Goal: Transaction & Acquisition: Purchase product/service

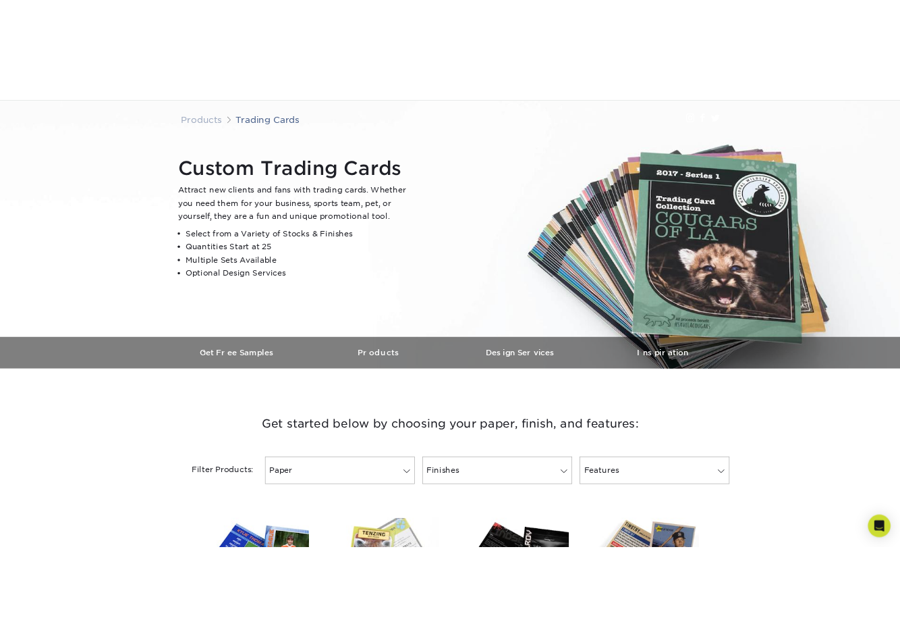
scroll to position [405, 0]
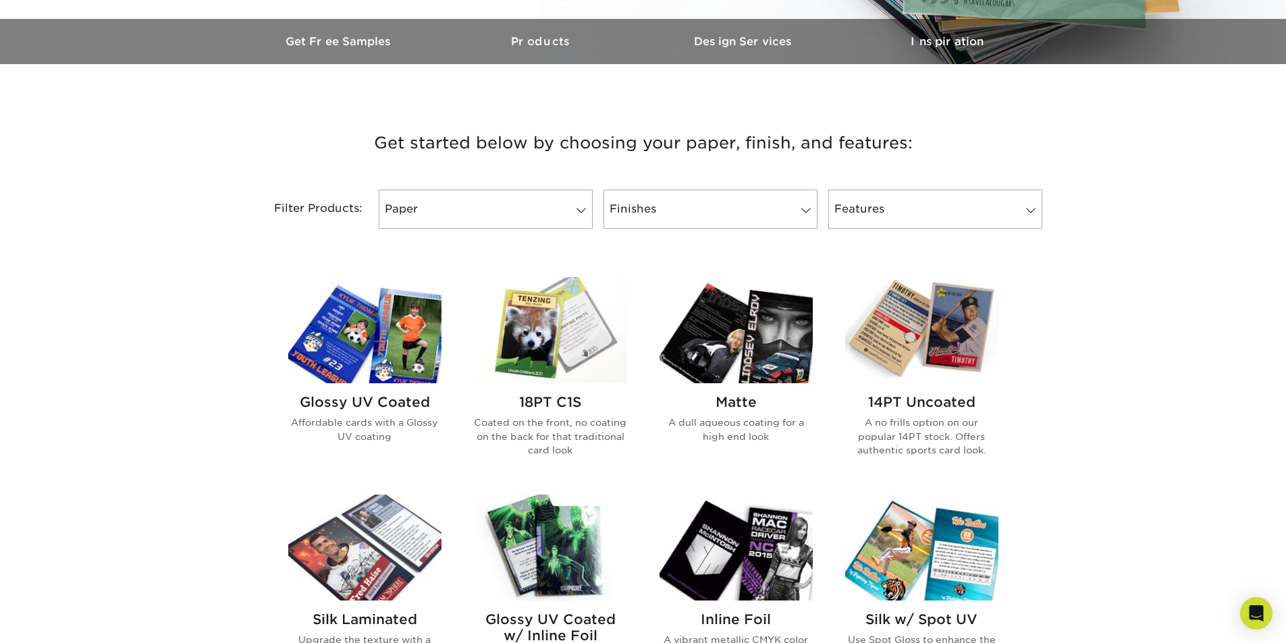
click at [558, 385] on div "18PT C1S Coated on the front, no coating on the back for that traditional card …" at bounding box center [550, 430] width 153 height 95
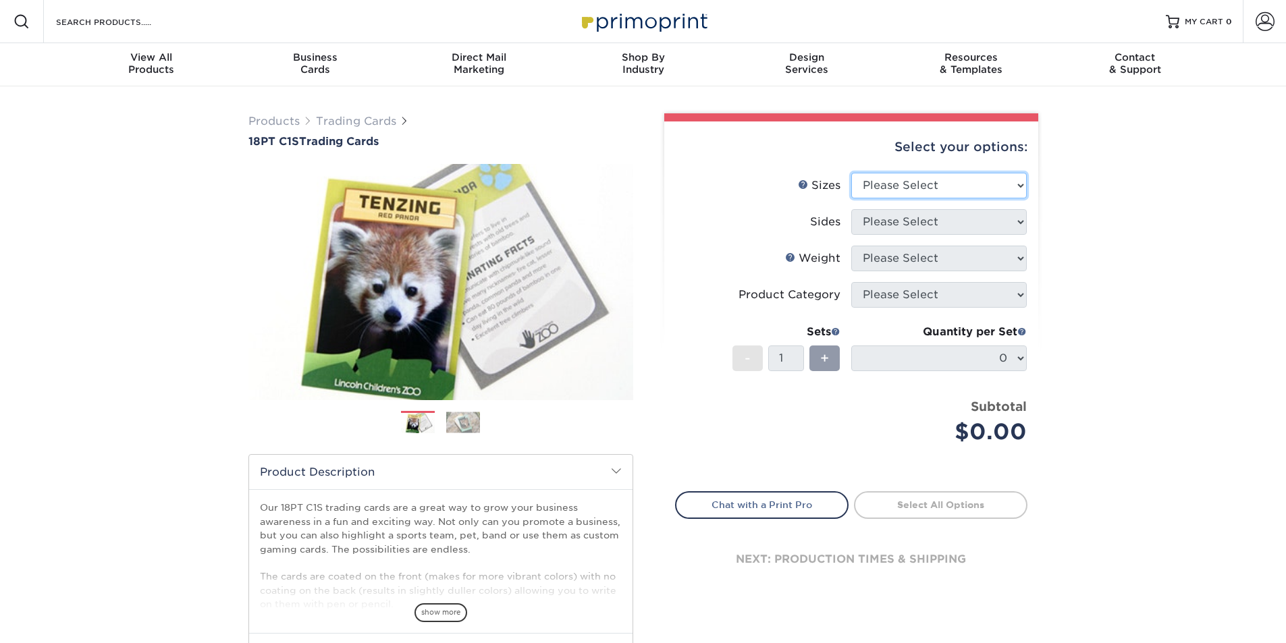
click at [900, 188] on select "Please Select 2.5" x 3.5"" at bounding box center [939, 186] width 176 height 26
select select "2.50x3.50"
click at [851, 173] on select "Please Select 2.5" x 3.5"" at bounding box center [939, 186] width 176 height 26
click at [900, 225] on select "Please Select Print Both Sides Print Front Only" at bounding box center [939, 222] width 176 height 26
select select "13abbda7-1d64-4f25-8bb2-c179b224825d"
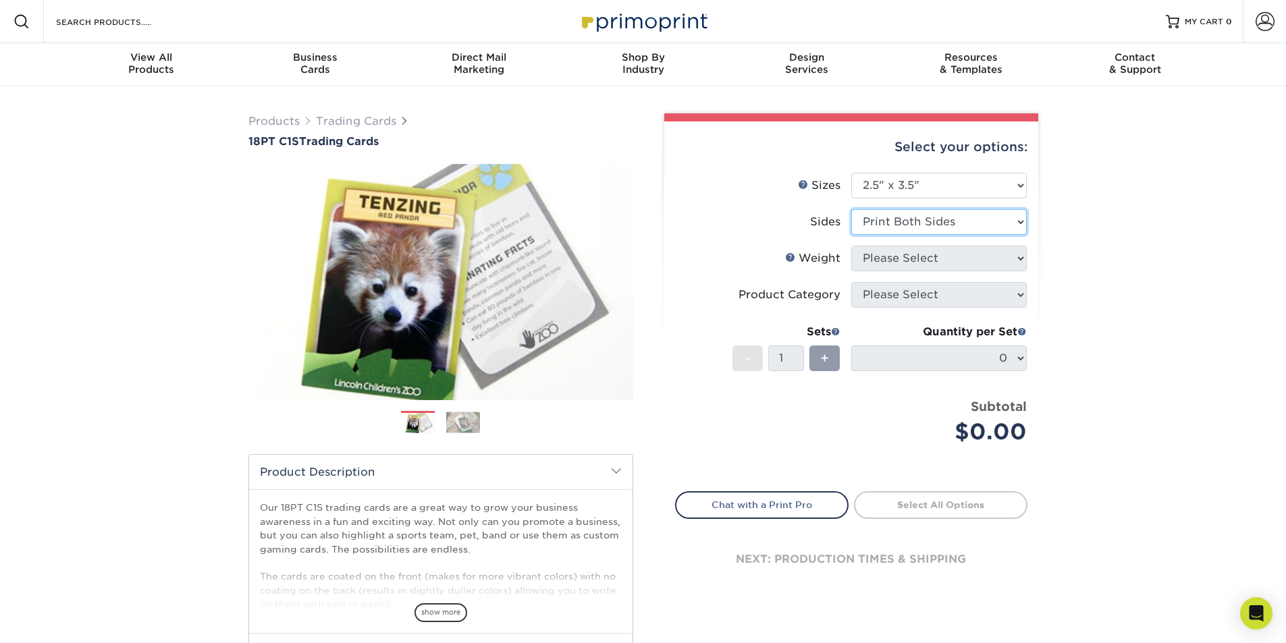
click at [851, 209] on select "Please Select Print Both Sides Print Front Only" at bounding box center [939, 222] width 176 height 26
click at [900, 259] on select "Please Select 18PT C1S" at bounding box center [939, 259] width 176 height 26
select select "18PTC1S"
click at [851, 246] on select "Please Select 18PT C1S" at bounding box center [939, 259] width 176 height 26
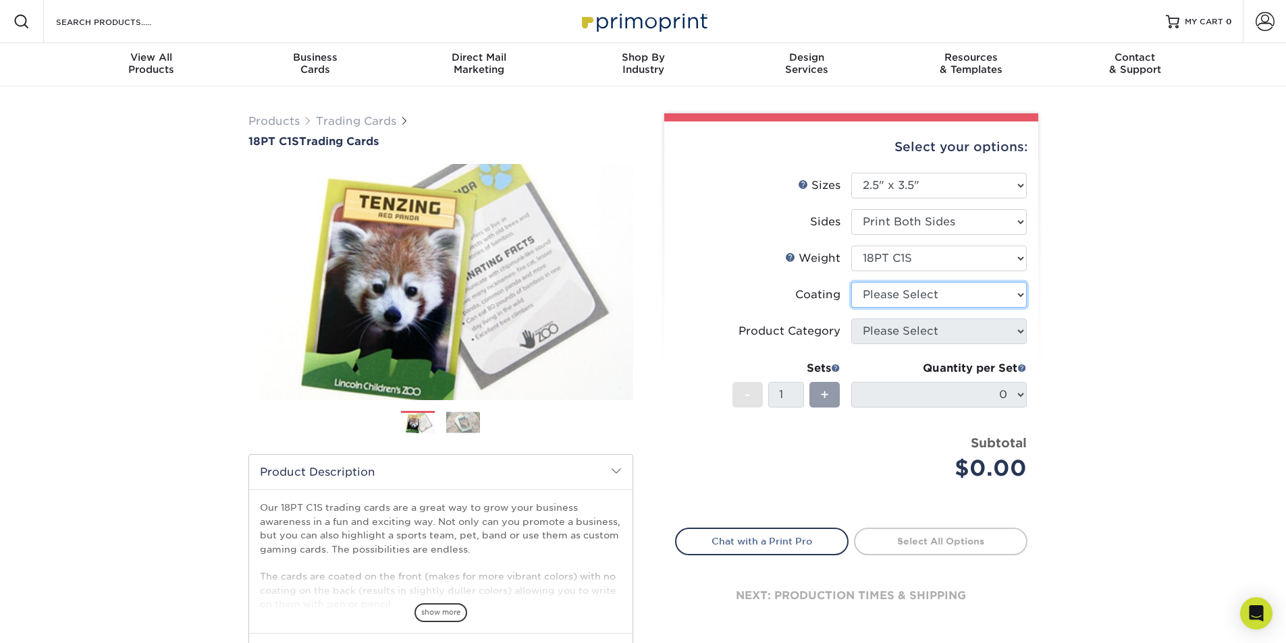
click at [900, 292] on select at bounding box center [939, 295] width 176 height 26
select select "1e8116af-acfc-44b1-83dc-8181aa338834"
click at [851, 282] on select at bounding box center [939, 295] width 176 height 26
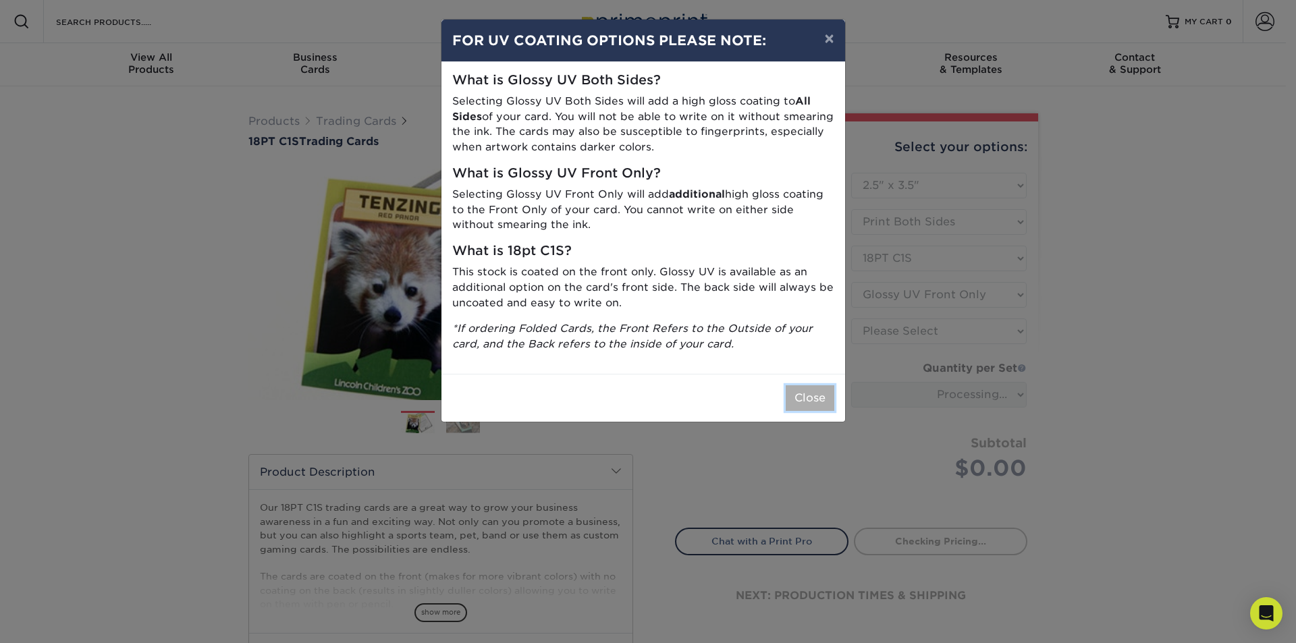
click at [819, 406] on button "Close" at bounding box center [810, 398] width 49 height 26
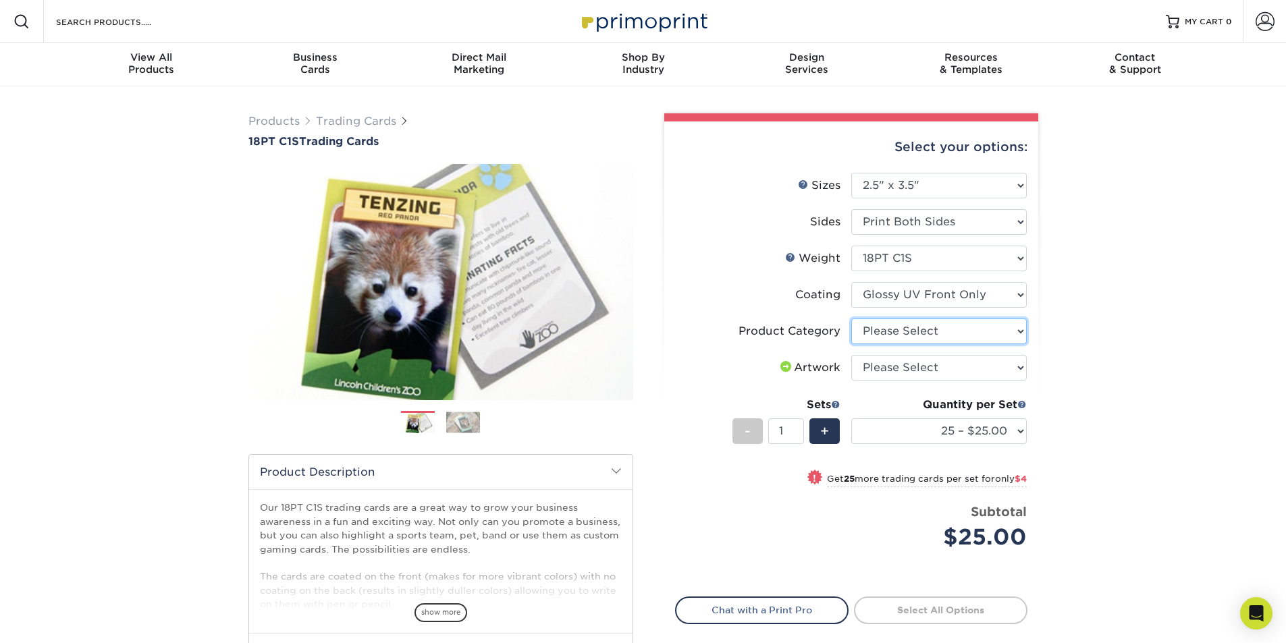
click at [900, 339] on select "Please Select Trading Cards" at bounding box center [939, 332] width 176 height 26
select select "c2f9bce9-36c2-409d-b101-c29d9d031e18"
click at [851, 319] on select "Please Select Trading Cards" at bounding box center [939, 332] width 176 height 26
click at [900, 373] on select "Please Select I will upload files I need a design - $100" at bounding box center [939, 368] width 176 height 26
select select "upload"
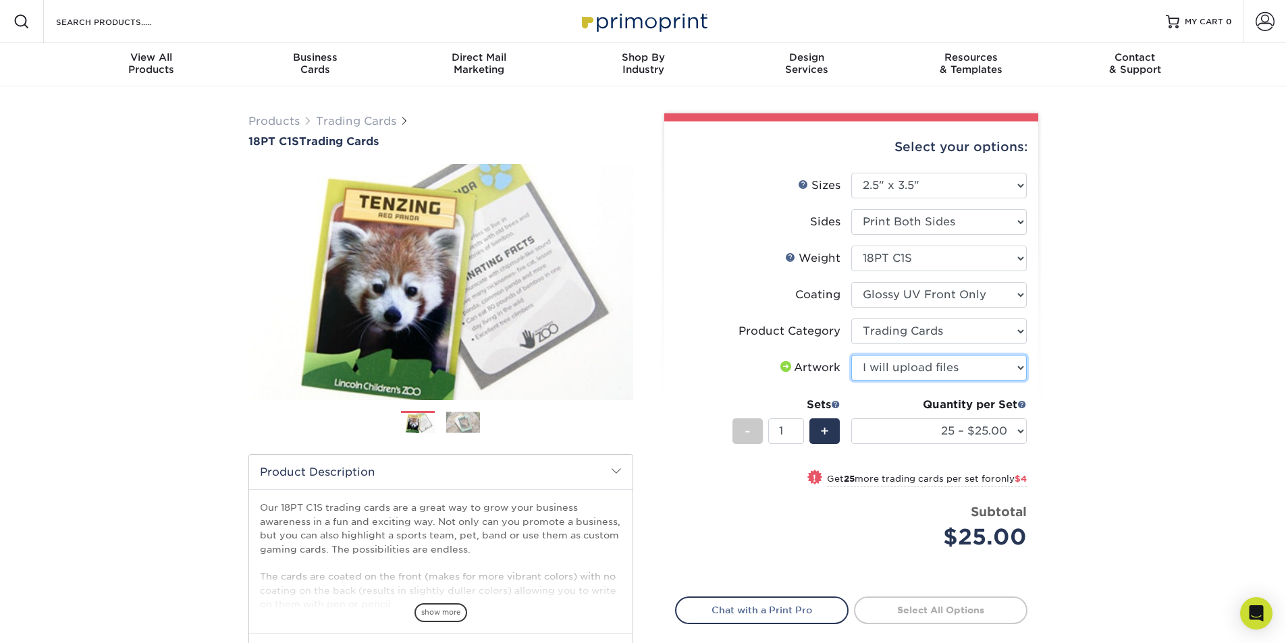
click at [851, 355] on select "Please Select I will upload files I need a design - $100" at bounding box center [939, 368] width 176 height 26
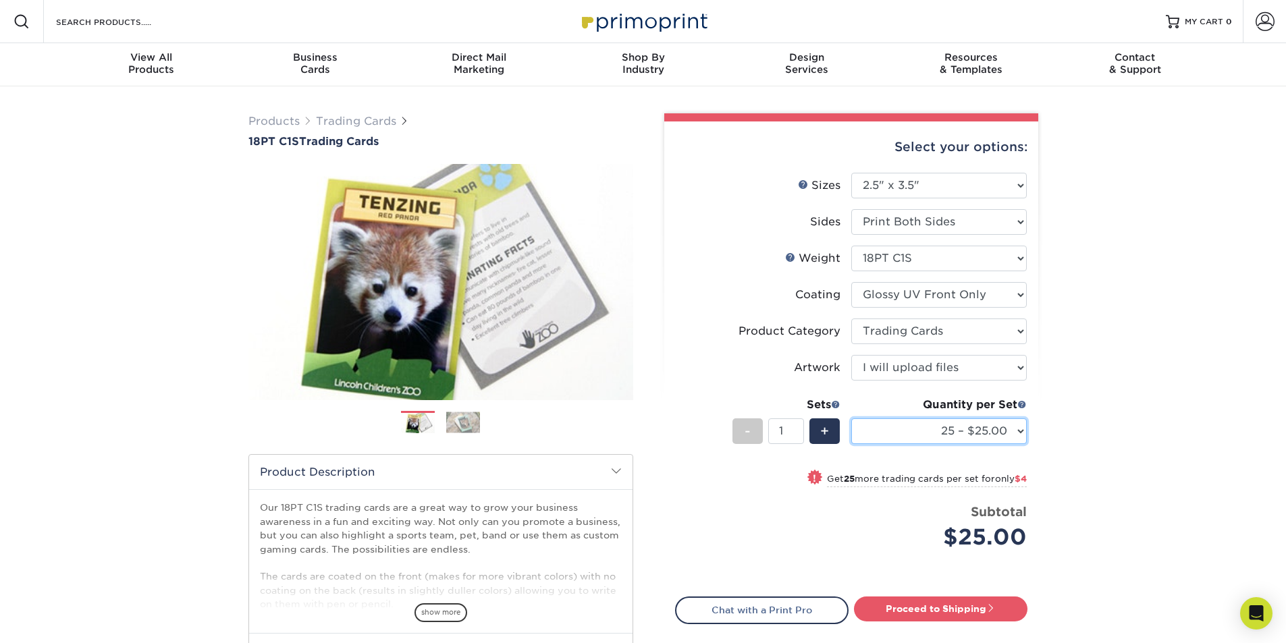
click at [900, 430] on select "25 – $25.00 50 – $29.00 75 – $37.00 100 – $41.00 250 – $48.00 500 – $58.00 1000…" at bounding box center [939, 432] width 176 height 26
click at [900, 421] on div "Products Trading Cards 18PT C1S Trading Cards Previous Next show more" at bounding box center [643, 439] width 1286 height 707
click at [900, 227] on select "Please Select Print Both Sides Print Front Only" at bounding box center [939, 222] width 176 height 26
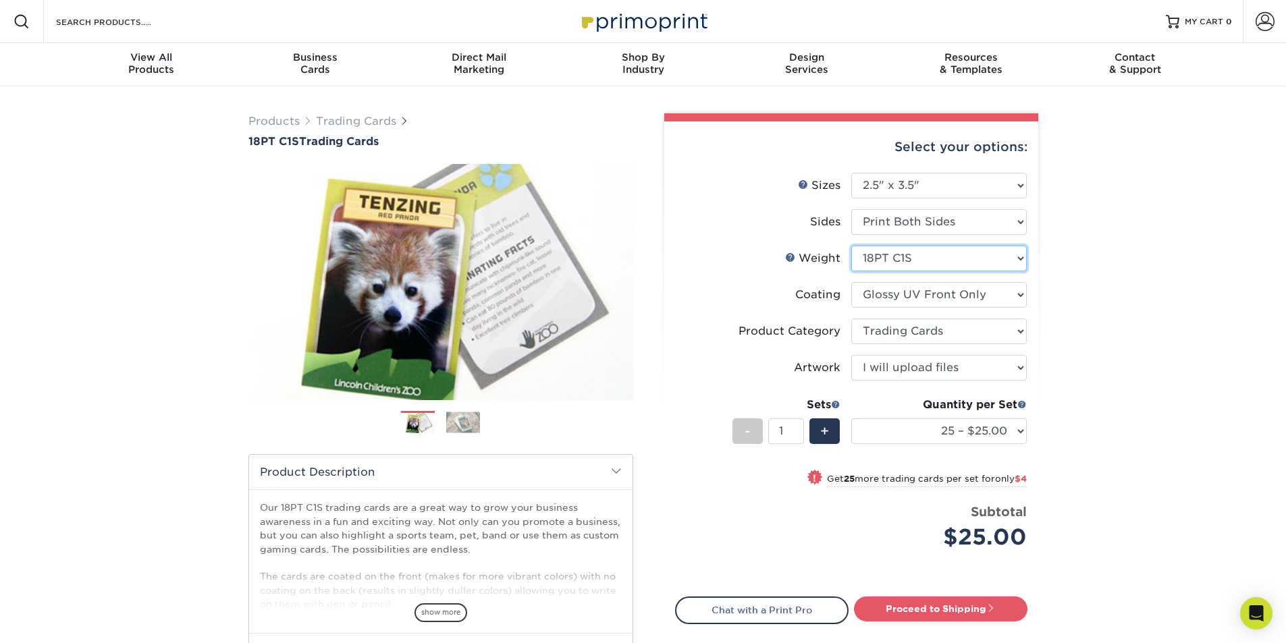
click at [900, 261] on select "Please Select 18PT C1S" at bounding box center [939, 259] width 176 height 26
click at [900, 263] on select "Please Select 18PT C1S" at bounding box center [939, 259] width 176 height 26
select select "-1"
click at [851, 246] on select "Please Select 18PT C1S" at bounding box center [939, 259] width 176 height 26
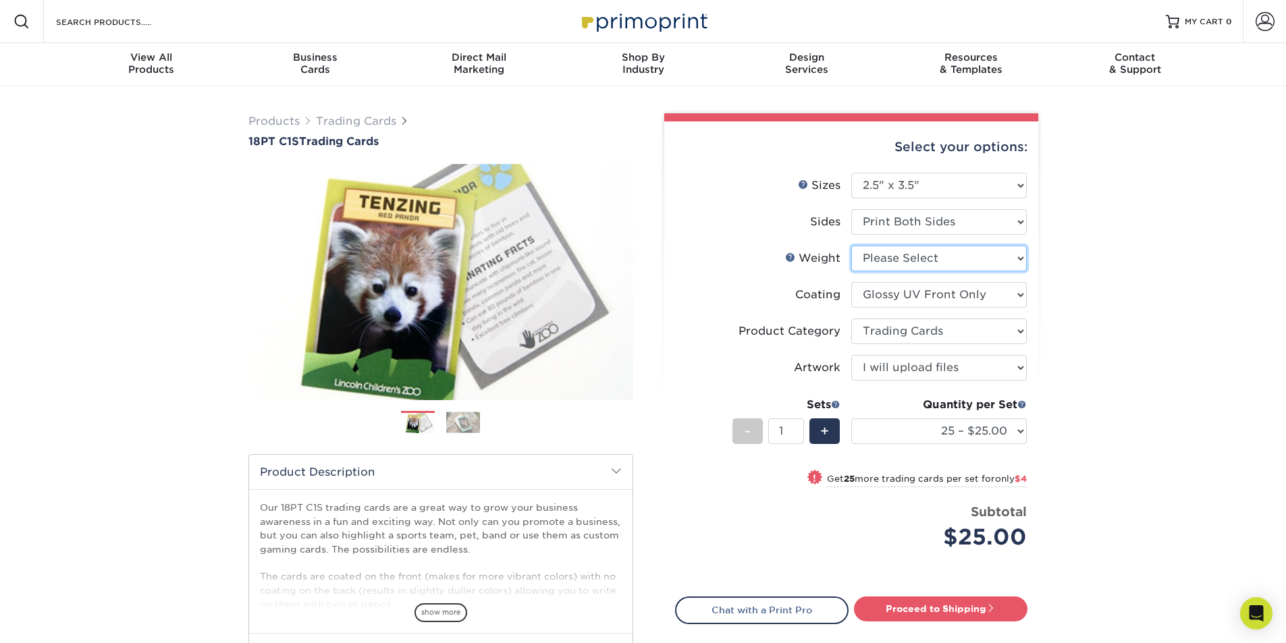
select select "-1"
select select
select select "-1"
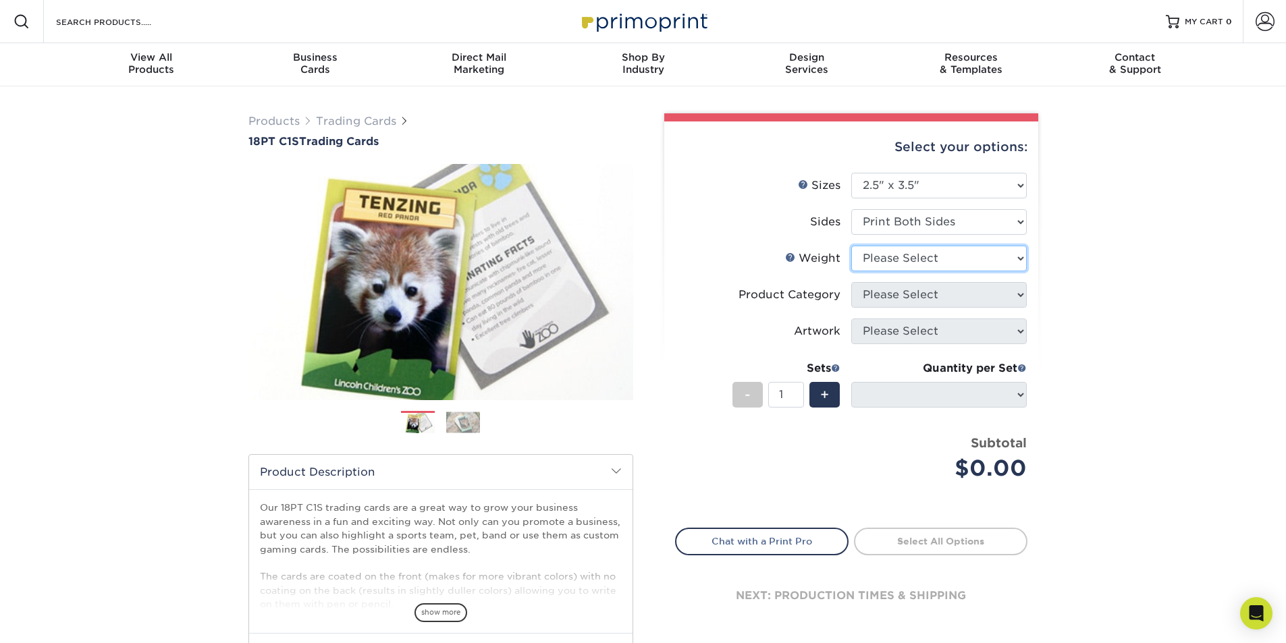
click at [900, 252] on select "Please Select 18PT C1S" at bounding box center [939, 259] width 176 height 26
select select "18PTC1S"
click at [851, 246] on select "Please Select 18PT C1S" at bounding box center [939, 259] width 176 height 26
select select
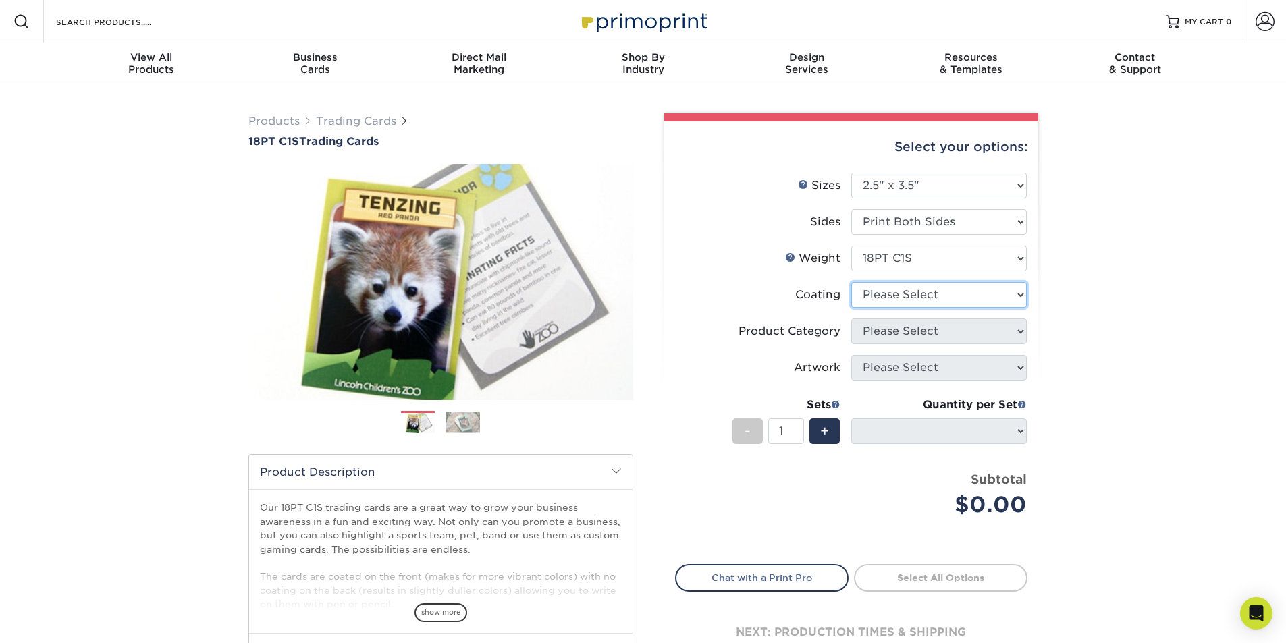
click at [900, 294] on select at bounding box center [939, 295] width 176 height 26
select select "1e8116af-acfc-44b1-83dc-8181aa338834"
click at [851, 282] on select at bounding box center [939, 295] width 176 height 26
select select "-1"
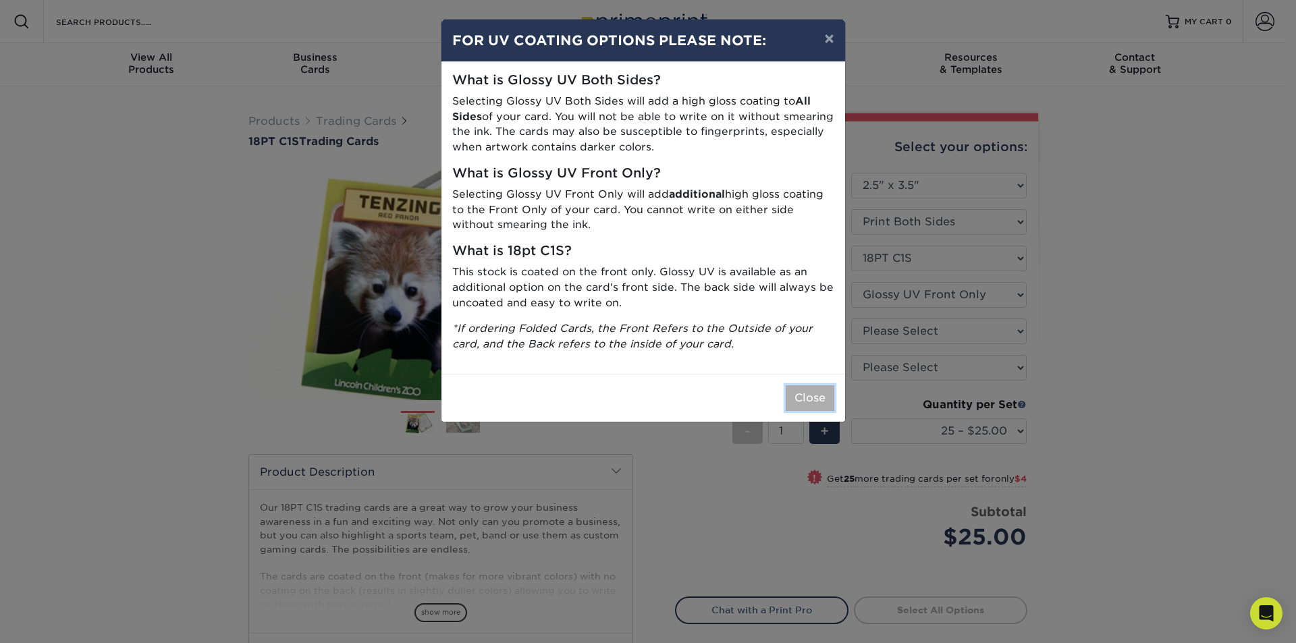
click at [809, 392] on button "Close" at bounding box center [810, 398] width 49 height 26
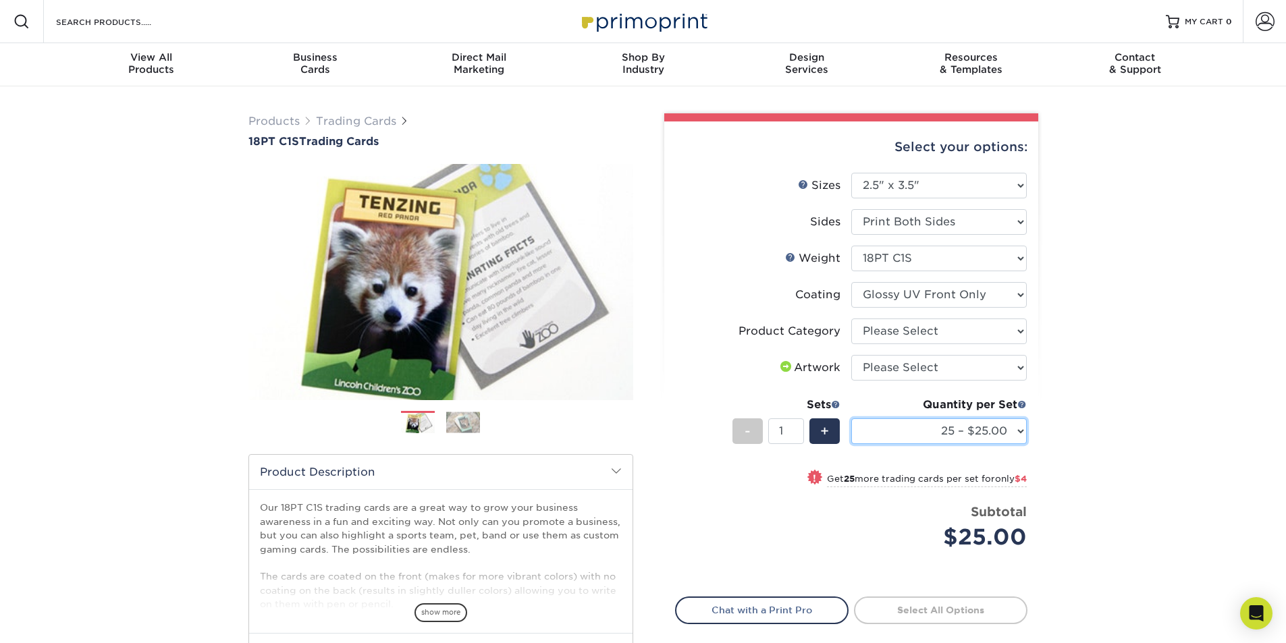
click at [900, 429] on select "25 – $25.00 50 – $29.00 75 – $37.00 100 – $41.00 250 – $48.00 500 – $58.00 1000…" at bounding box center [939, 432] width 176 height 26
click at [900, 362] on select "Please Select I will upload files I need a design - $100" at bounding box center [939, 368] width 176 height 26
select select "upload"
click at [851, 355] on select "Please Select I will upload files I need a design - $100" at bounding box center [939, 368] width 176 height 26
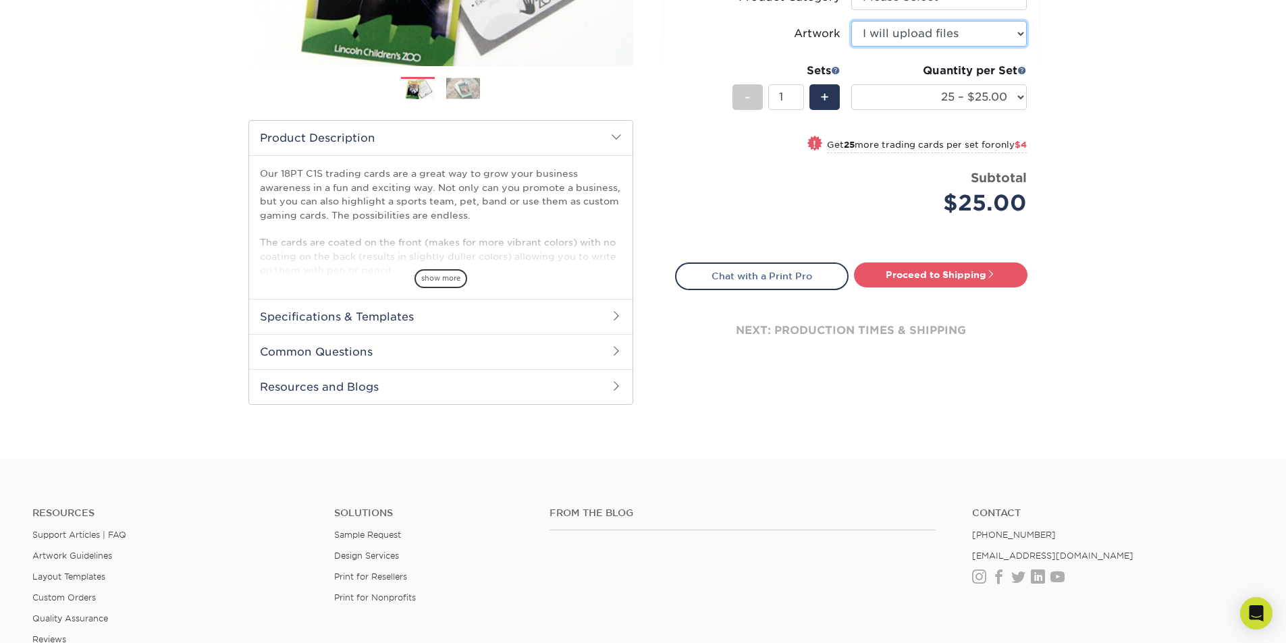
scroll to position [338, 0]
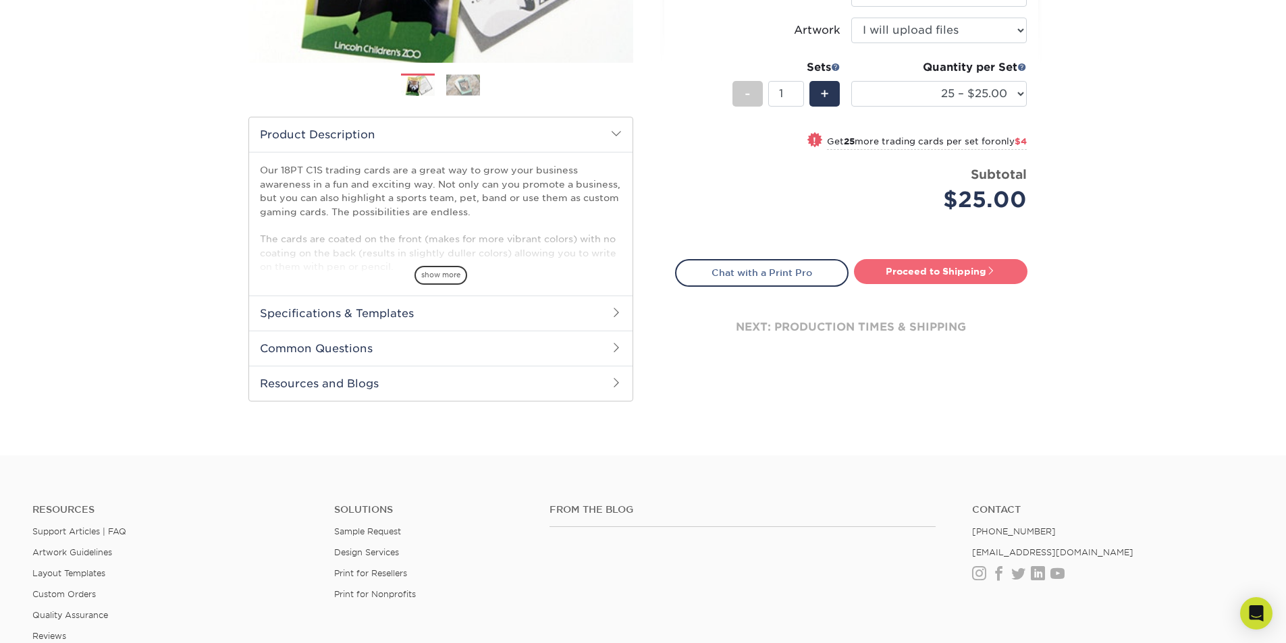
click at [900, 269] on link "Proceed to Shipping" at bounding box center [940, 271] width 173 height 24
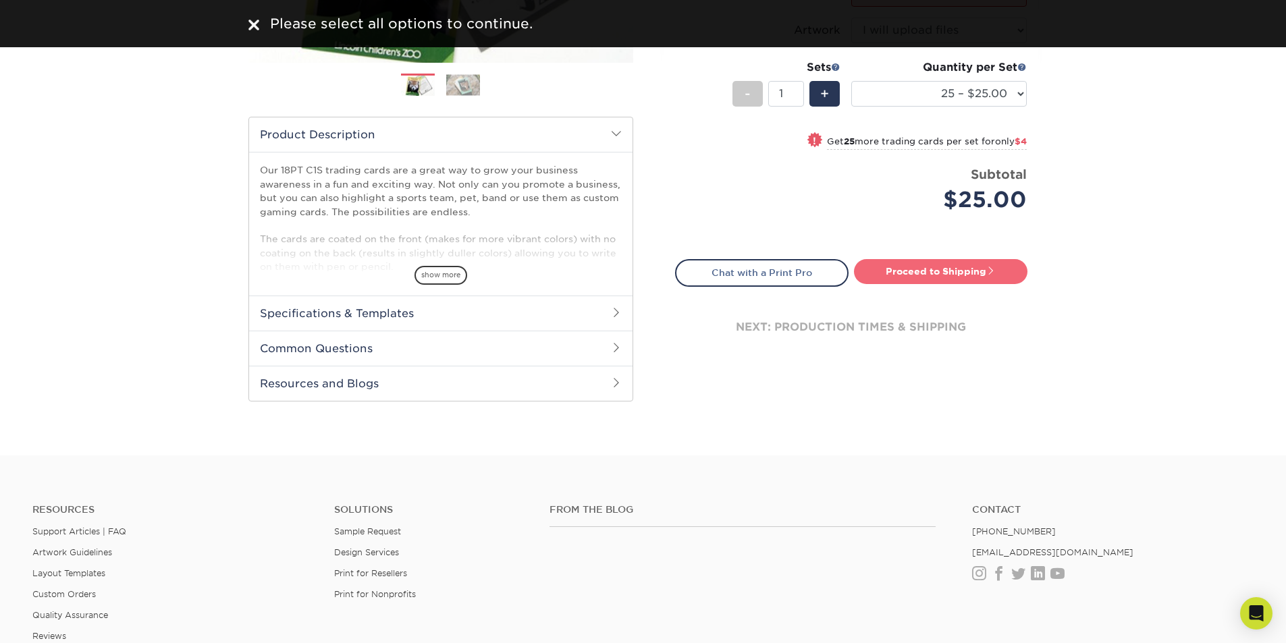
click at [900, 279] on link "Proceed to Shipping" at bounding box center [940, 271] width 173 height 24
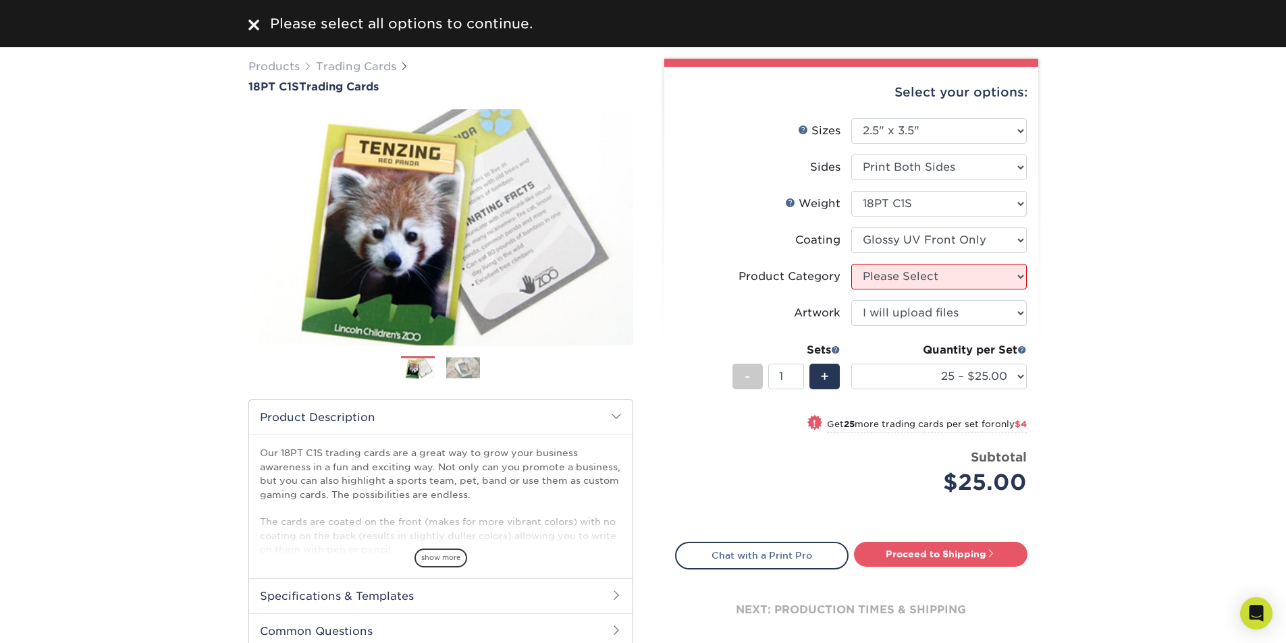
scroll to position [0, 0]
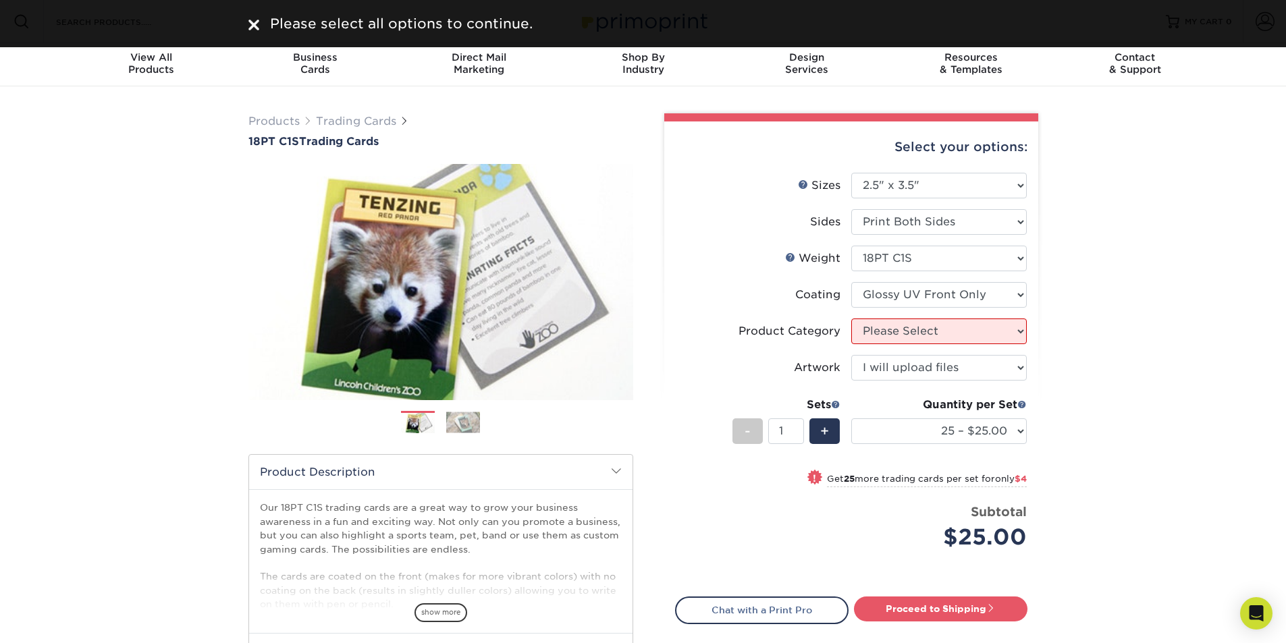
click at [900, 344] on li "Product Category Please Select Trading Cards" at bounding box center [851, 337] width 351 height 36
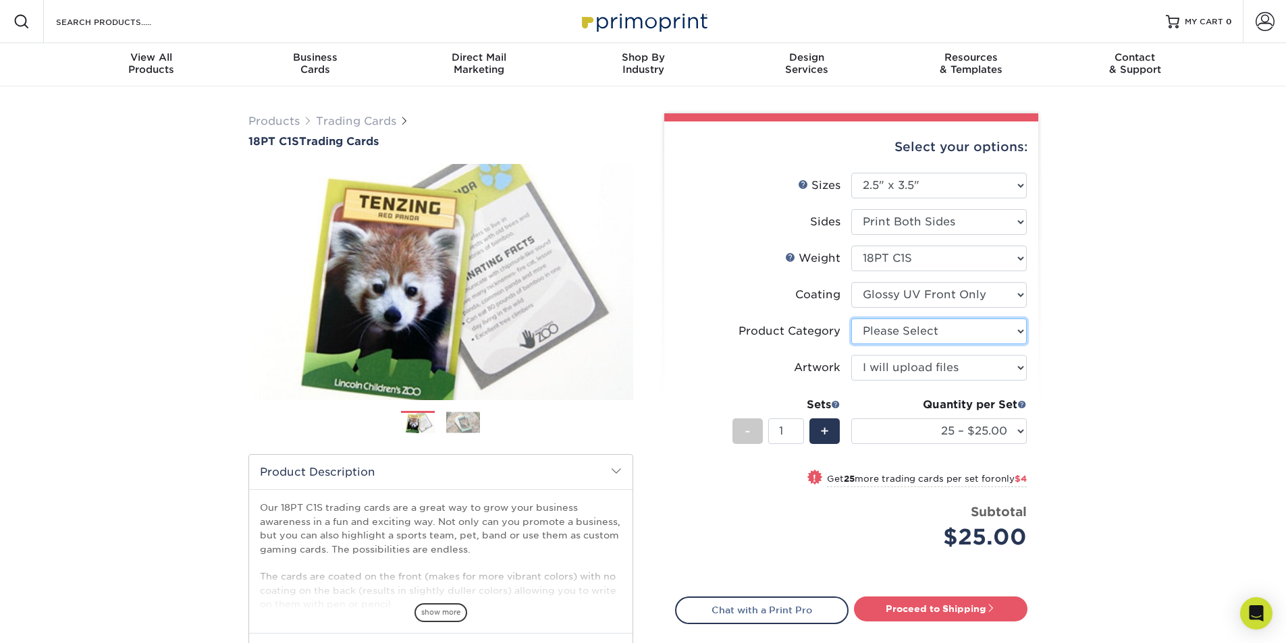
click at [900, 329] on select "Please Select Trading Cards" at bounding box center [939, 332] width 176 height 26
select select "c2f9bce9-36c2-409d-b101-c29d9d031e18"
click at [851, 319] on select "Please Select Trading Cards" at bounding box center [939, 332] width 176 height 26
click at [900, 606] on link "Proceed to Shipping" at bounding box center [940, 609] width 173 height 24
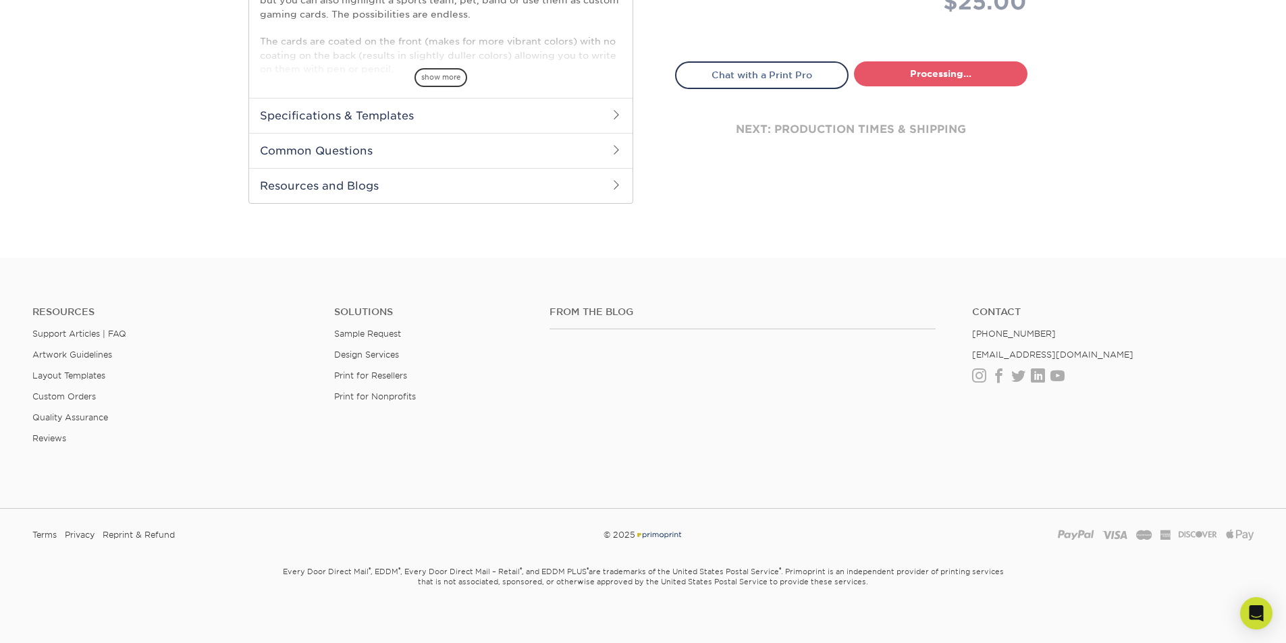
select select "08588386-0599-420e-8c79-4535039915a0"
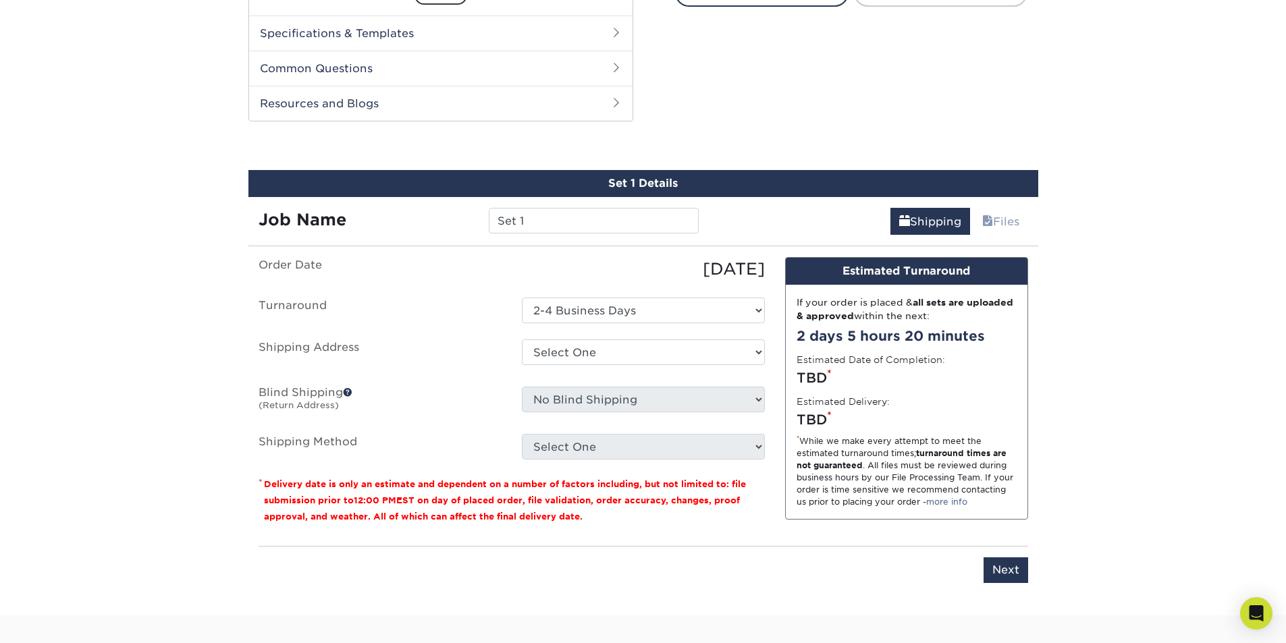
scroll to position [673, 0]
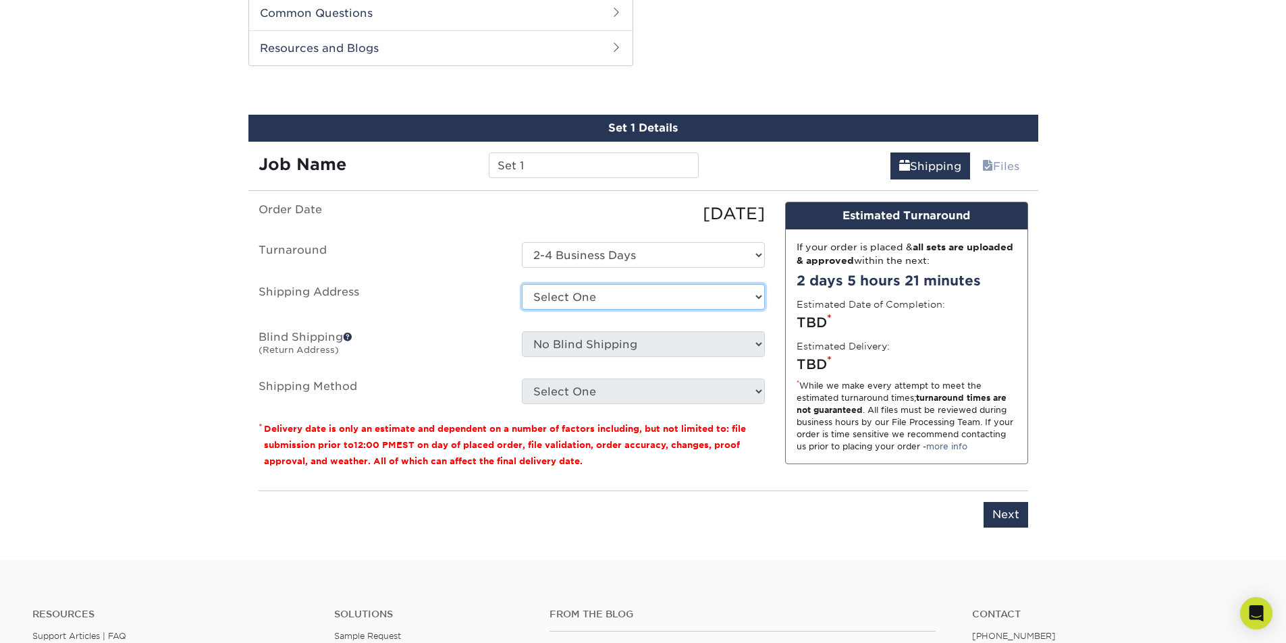
click at [631, 302] on select "Select One + Add New Address - Login" at bounding box center [643, 297] width 243 height 26
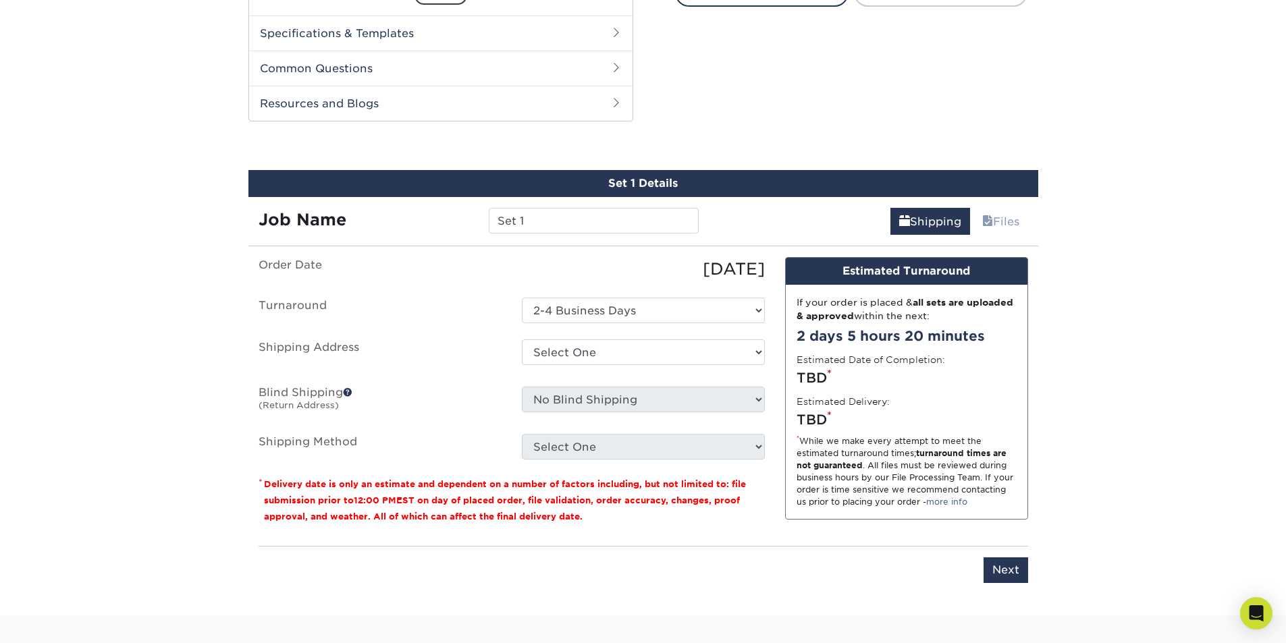
scroll to position [0, 0]
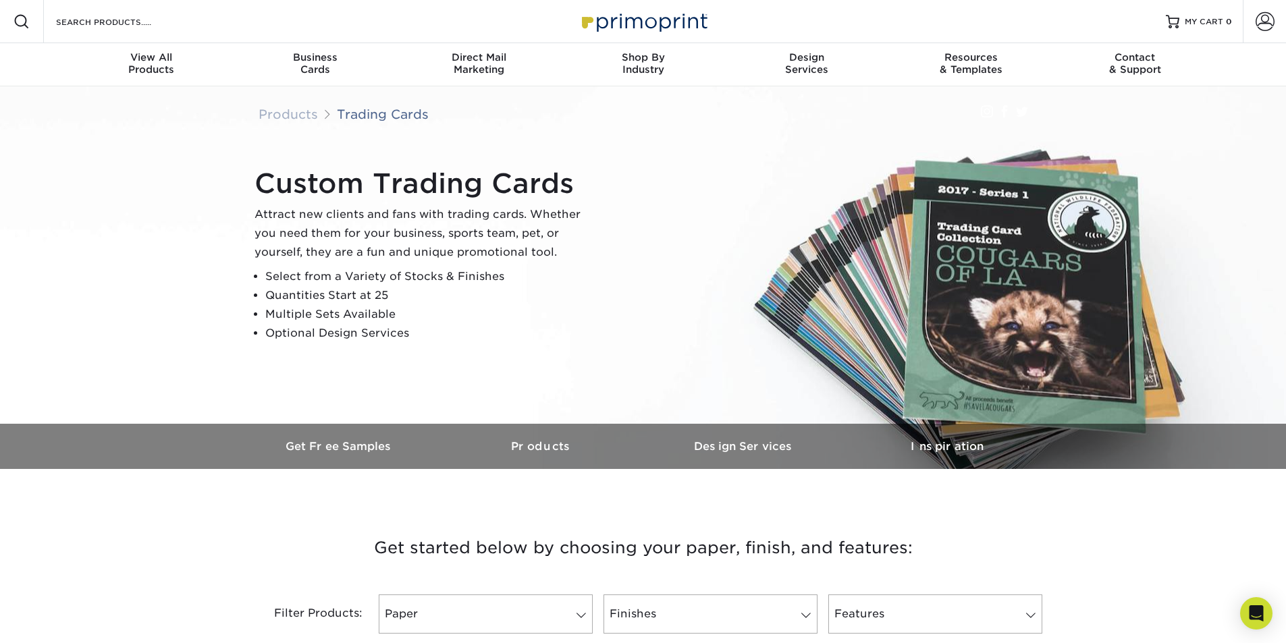
click at [352, 167] on div "Custom Trading Cards Attract new clients and fans with trading cards. Whether y…" at bounding box center [649, 255] width 810 height 186
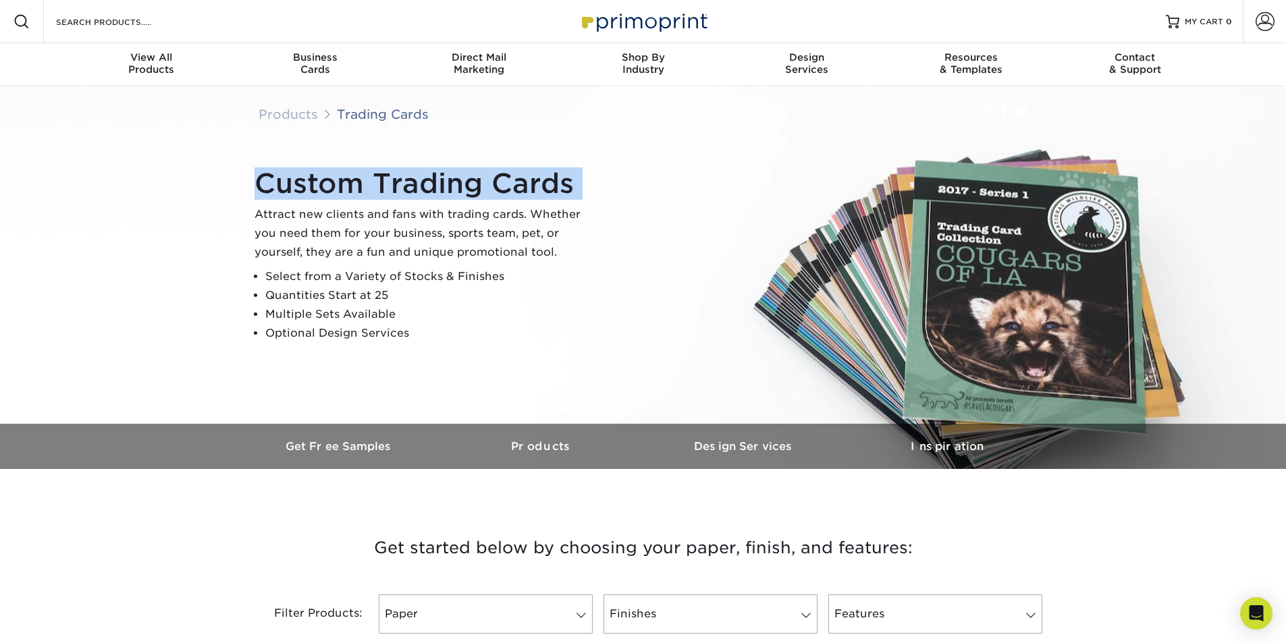
click at [352, 167] on div "Custom Trading Cards Attract new clients and fans with trading cards. Whether y…" at bounding box center [649, 255] width 810 height 186
